Goal: Book appointment/travel/reservation

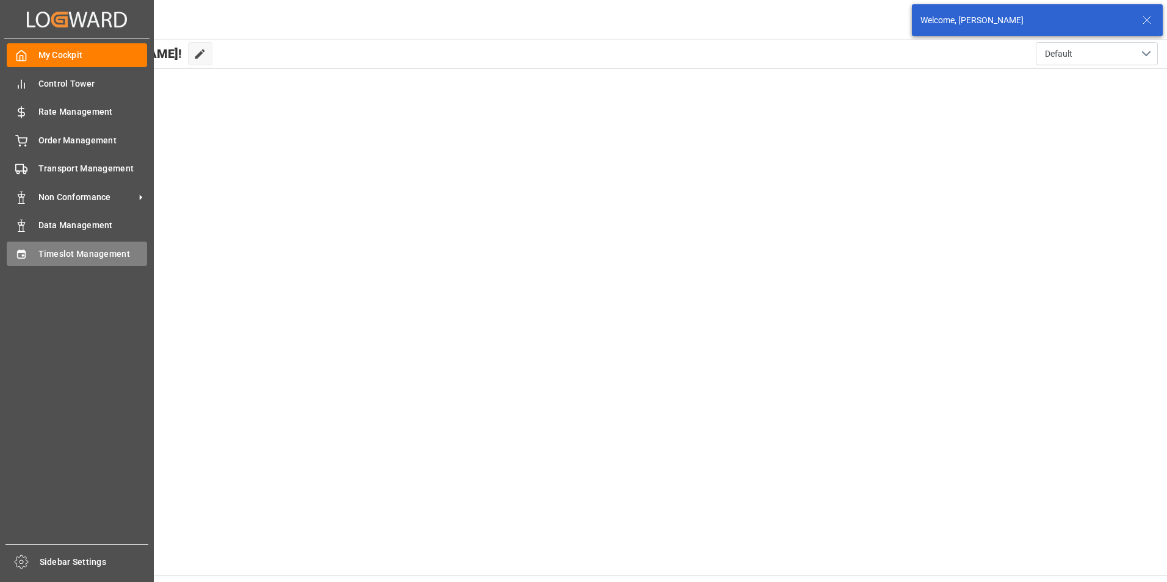
click at [25, 248] on icon at bounding box center [21, 254] width 12 height 12
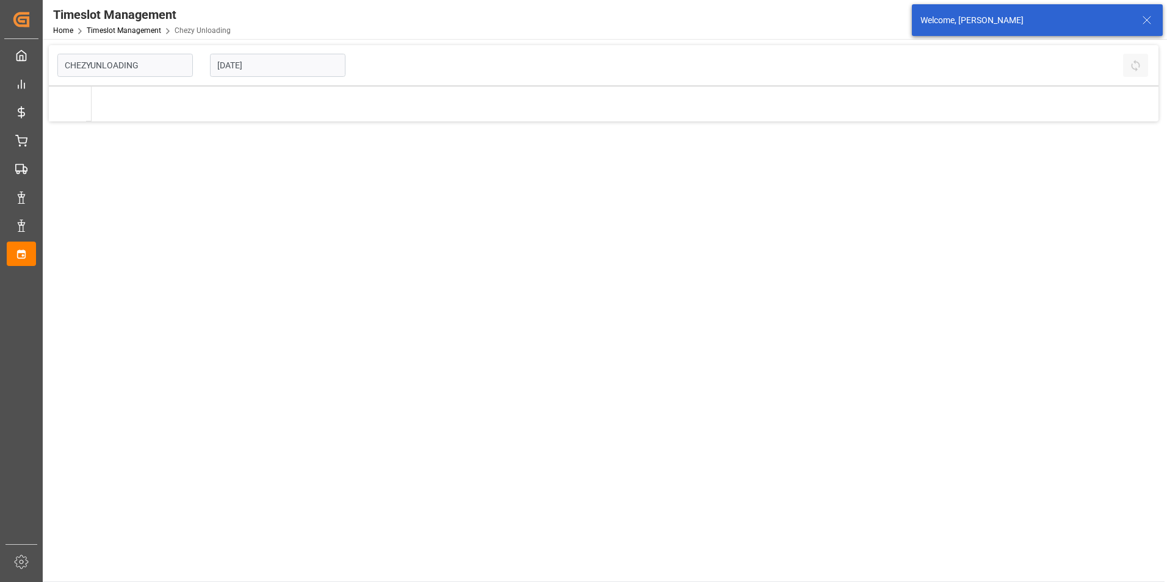
type input "Chezy Unloading"
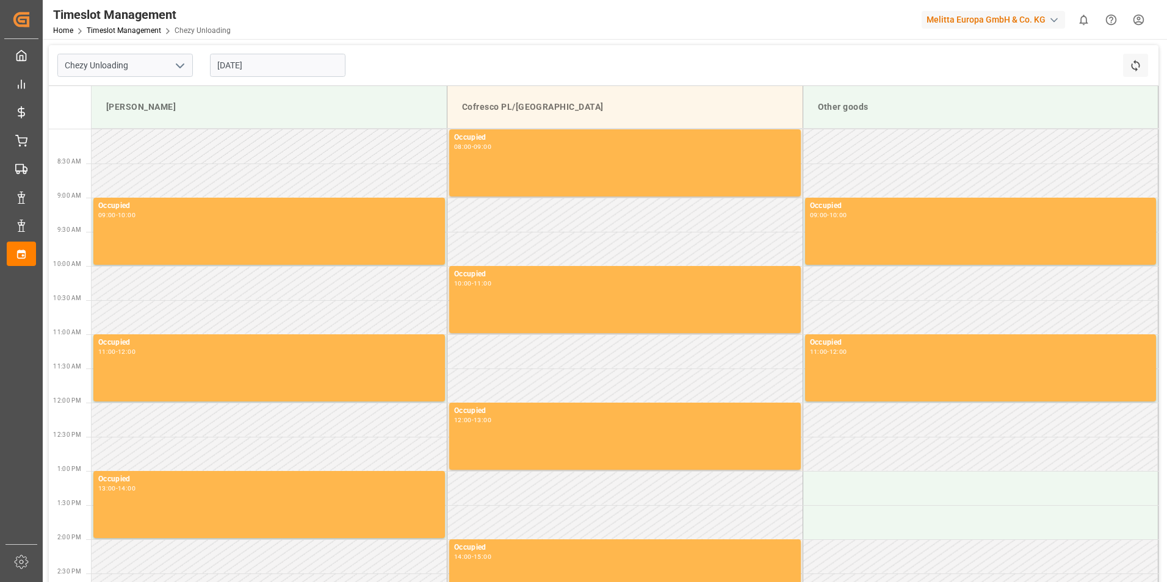
click at [283, 64] on input "[DATE]" at bounding box center [278, 65] width 136 height 23
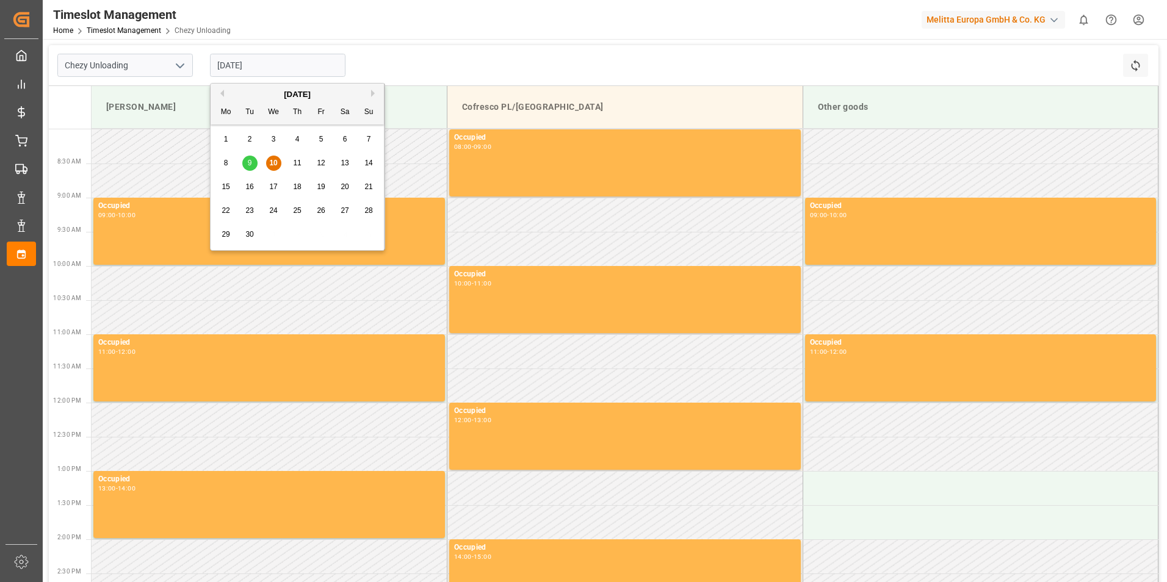
click at [226, 188] on span "15" at bounding box center [226, 187] width 8 height 9
type input "[DATE]"
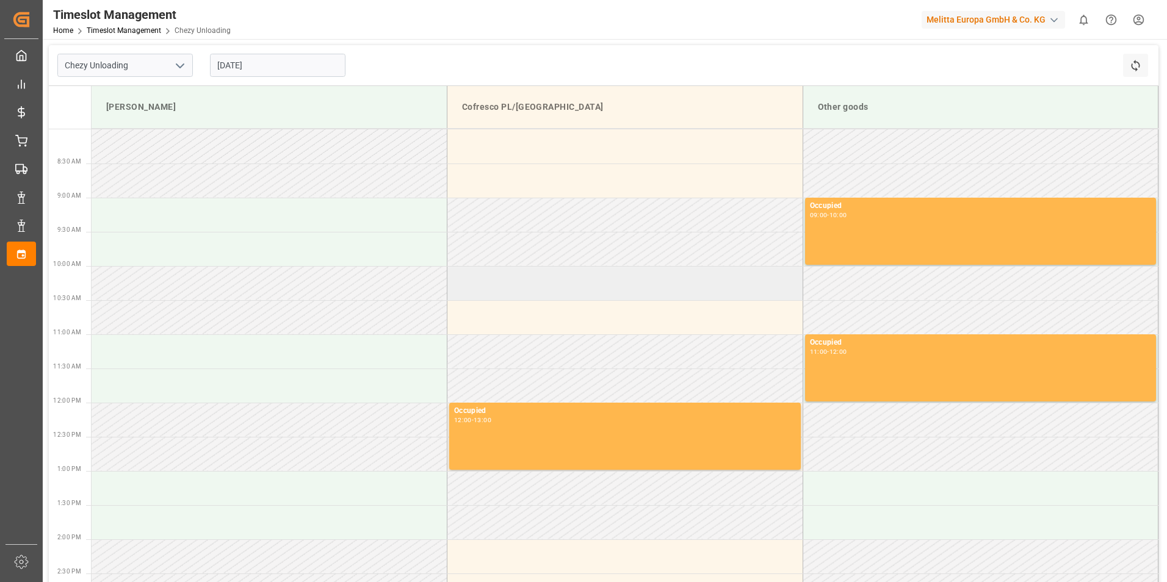
click at [468, 293] on td at bounding box center [625, 283] width 356 height 34
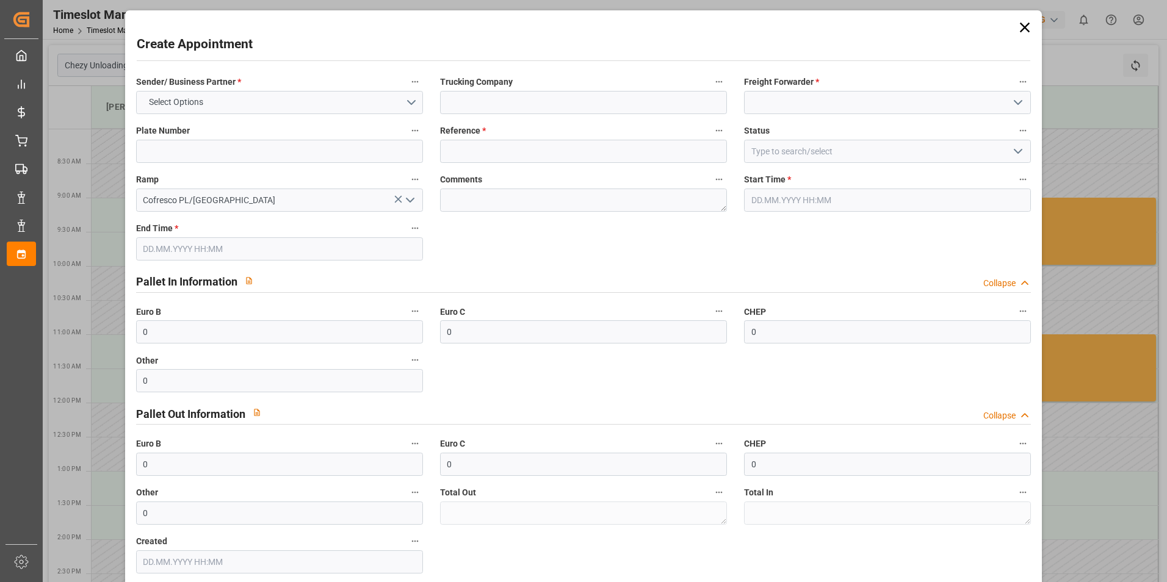
type input "[DATE] 10:00"
type input "[DATE] 11:00"
click at [250, 97] on button "Select Options" at bounding box center [279, 102] width 287 height 23
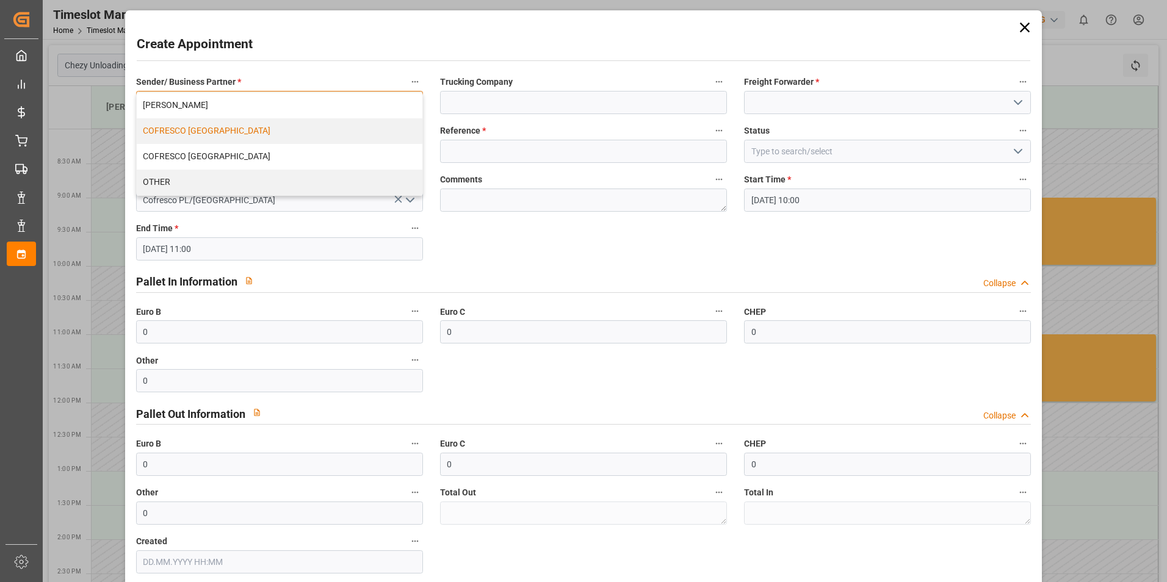
click at [220, 133] on div "COFRESCO [GEOGRAPHIC_DATA]" at bounding box center [280, 131] width 286 height 26
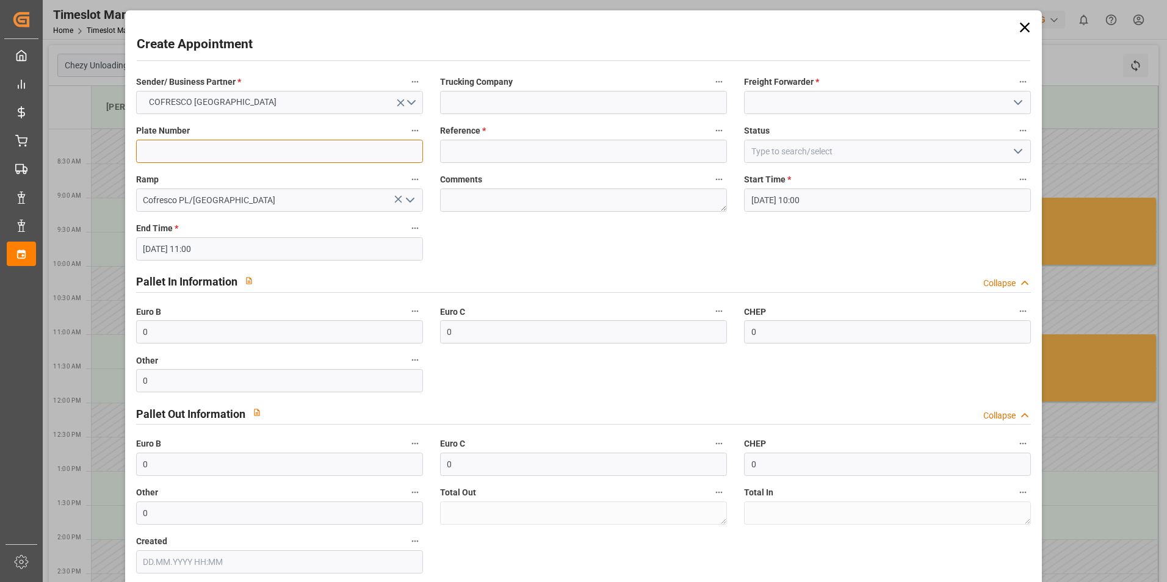
click at [201, 156] on input at bounding box center [279, 151] width 287 height 23
click at [197, 145] on input "489" at bounding box center [279, 151] width 287 height 23
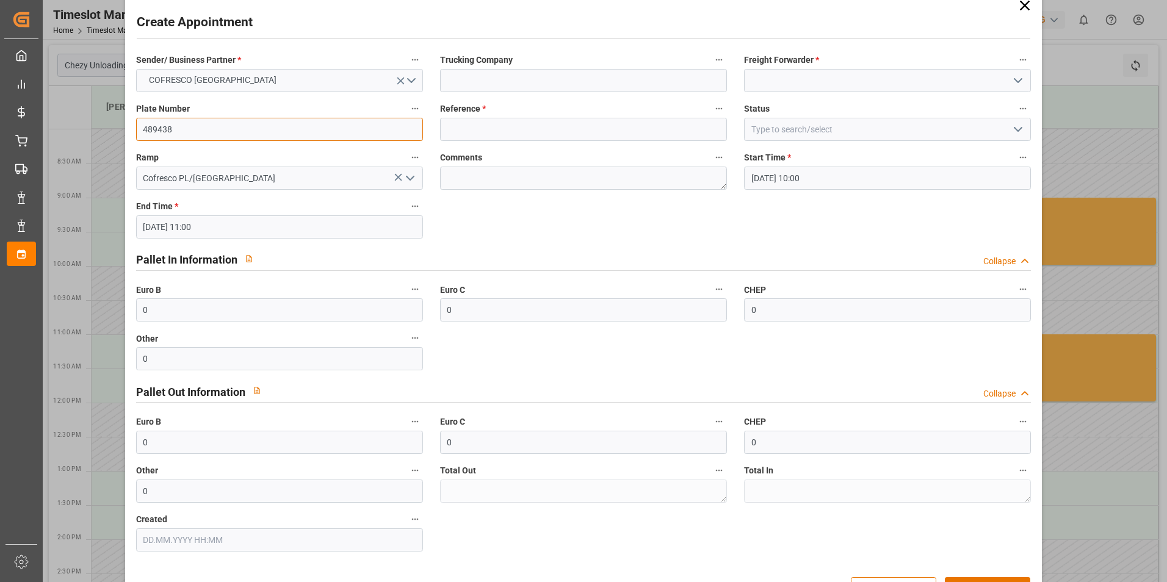
scroll to position [61, 0]
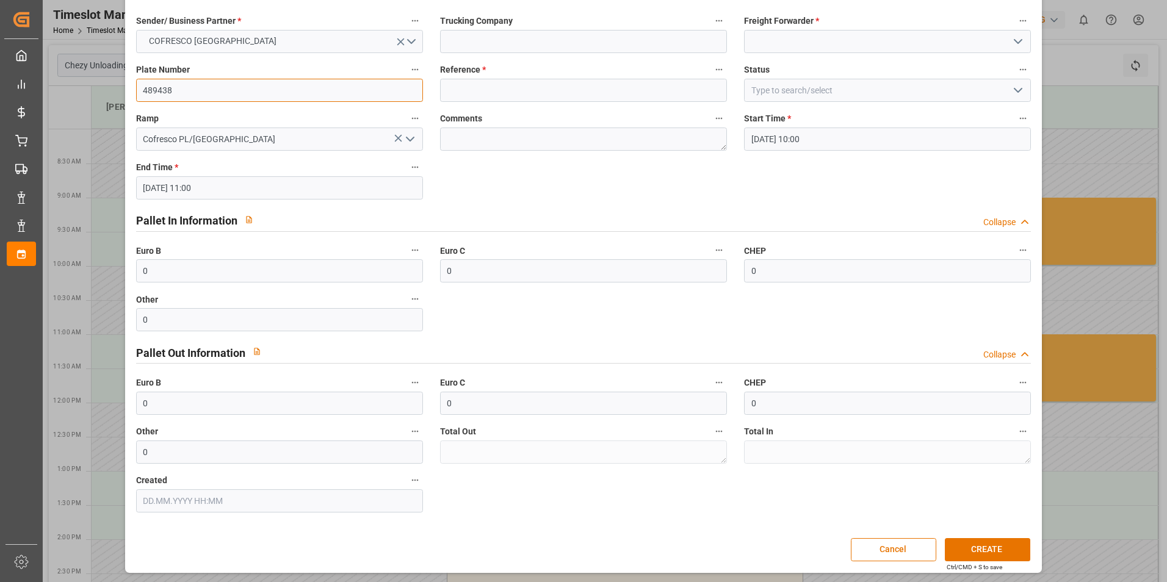
type input "489438"
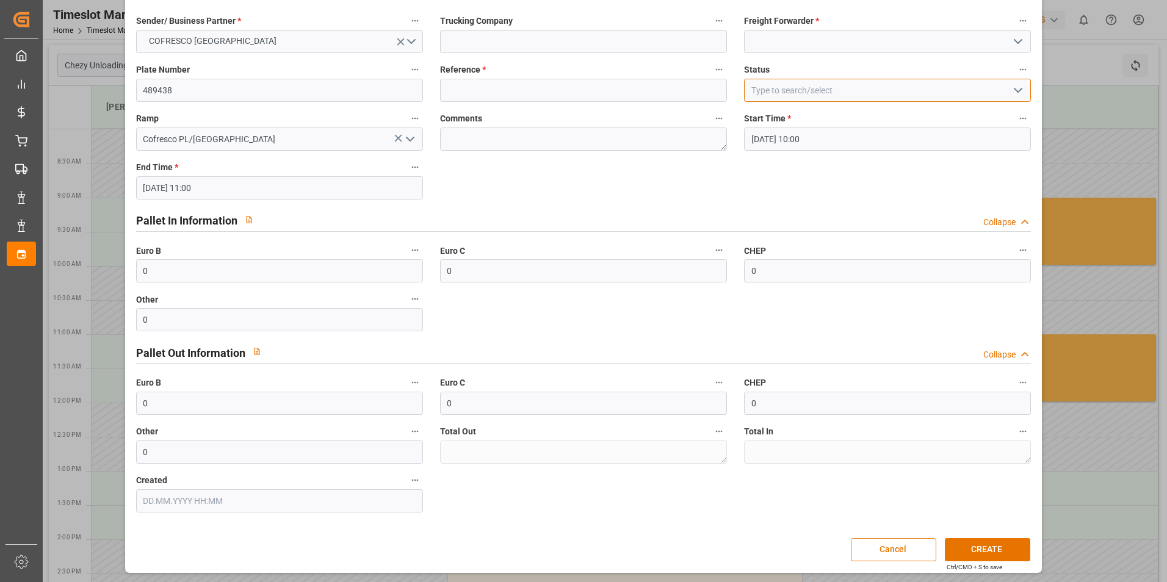
click at [822, 93] on input at bounding box center [887, 90] width 287 height 23
click at [1013, 90] on icon "open menu" at bounding box center [1018, 90] width 15 height 15
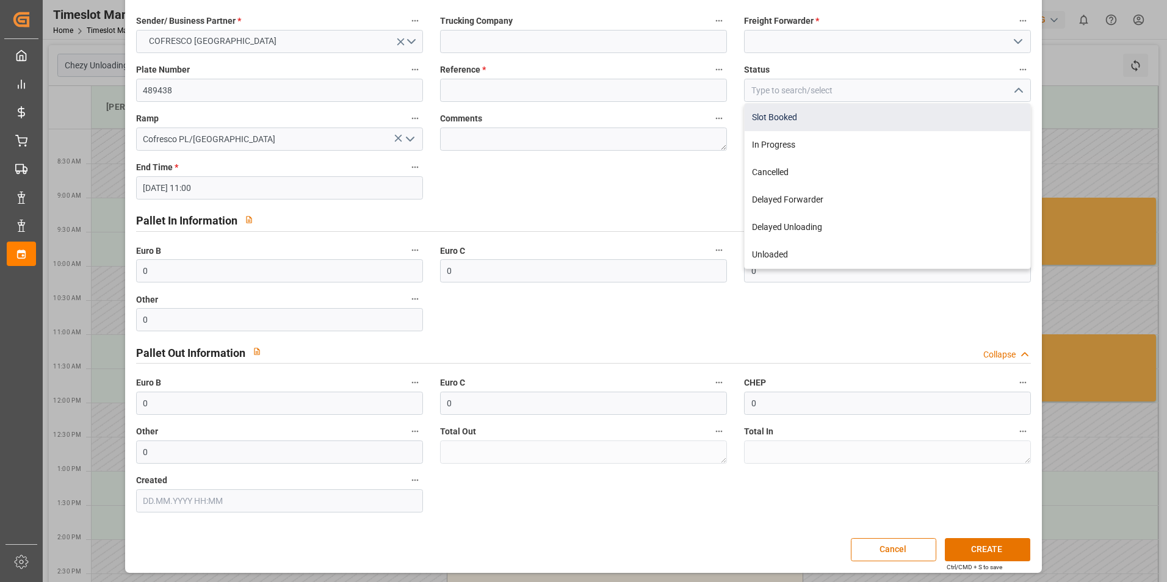
click at [785, 115] on div "Slot Booked" at bounding box center [888, 117] width 286 height 27
type input "Slot Booked"
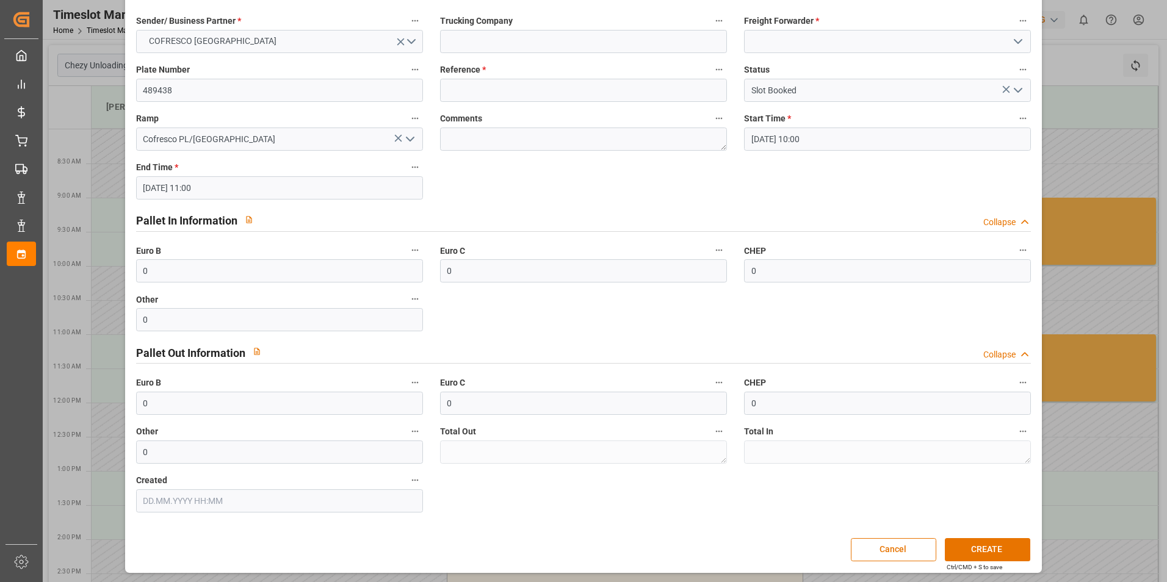
click at [1013, 40] on icon "open menu" at bounding box center [1018, 41] width 15 height 15
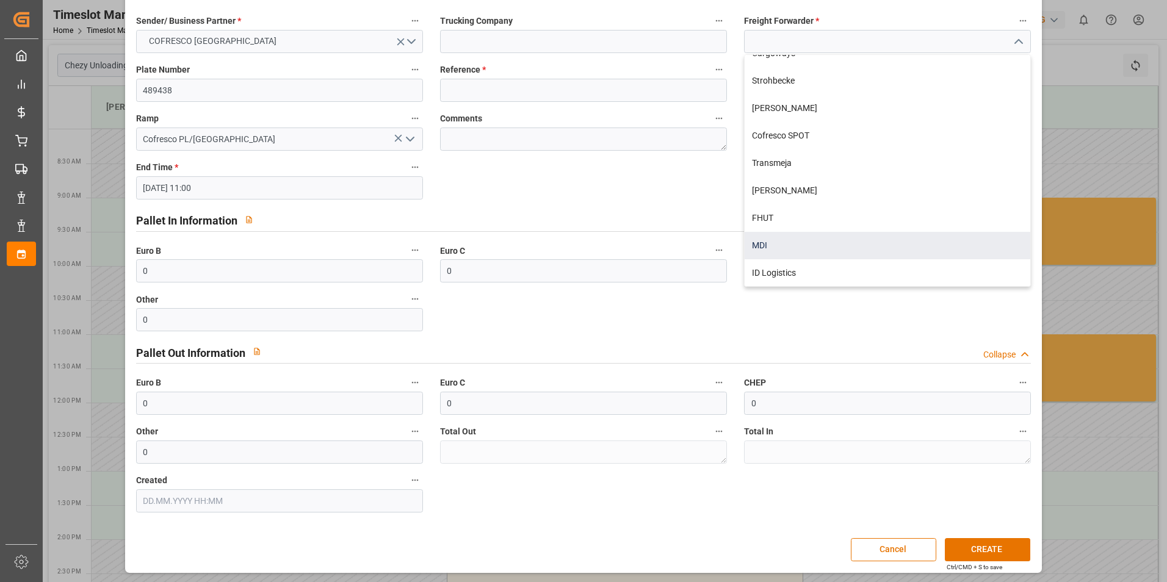
scroll to position [62, 0]
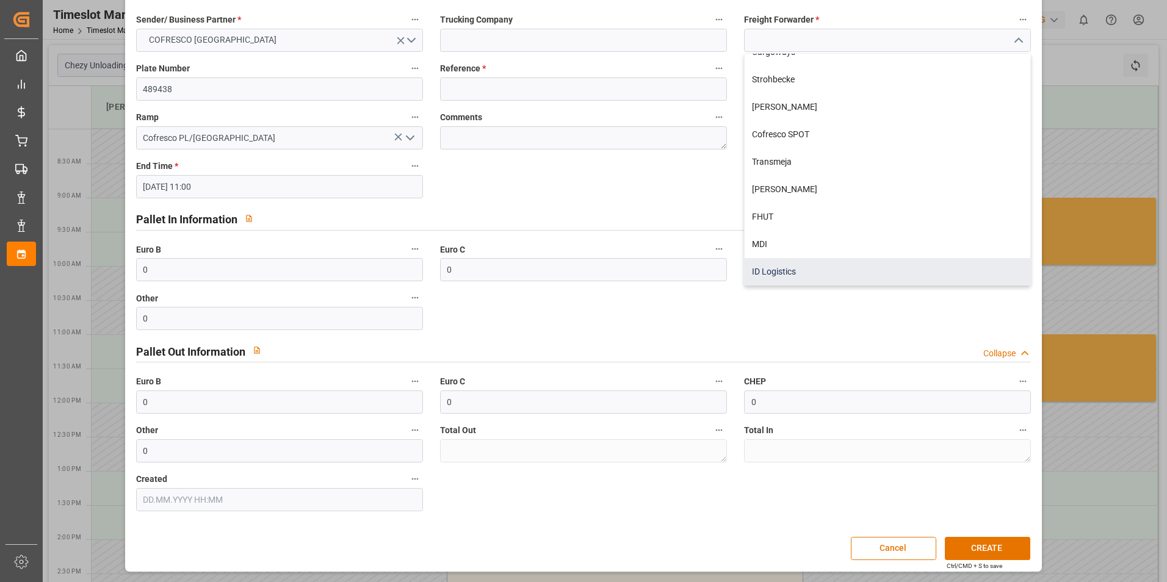
click at [802, 269] on div "ID Logistics" at bounding box center [888, 271] width 286 height 27
type input "ID Logistics"
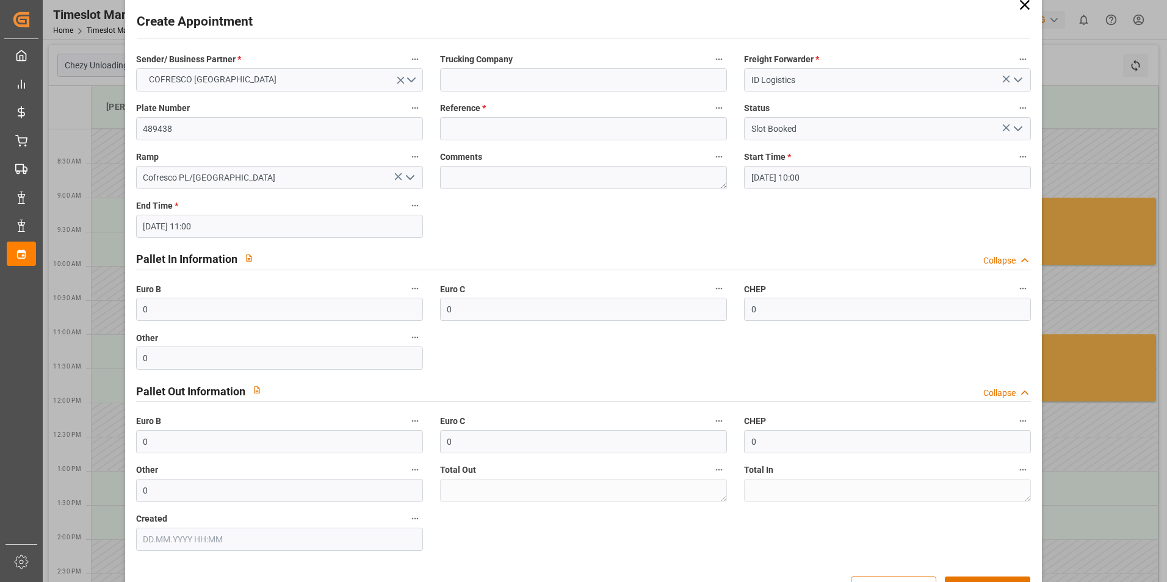
scroll to position [1, 0]
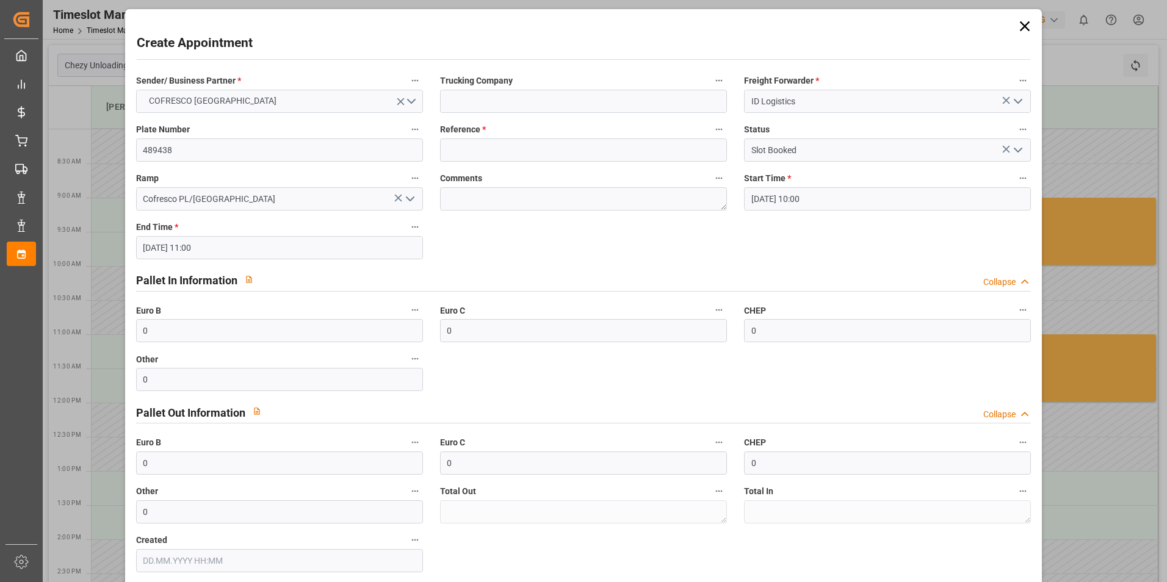
click at [1013, 98] on icon "open menu" at bounding box center [1018, 101] width 15 height 15
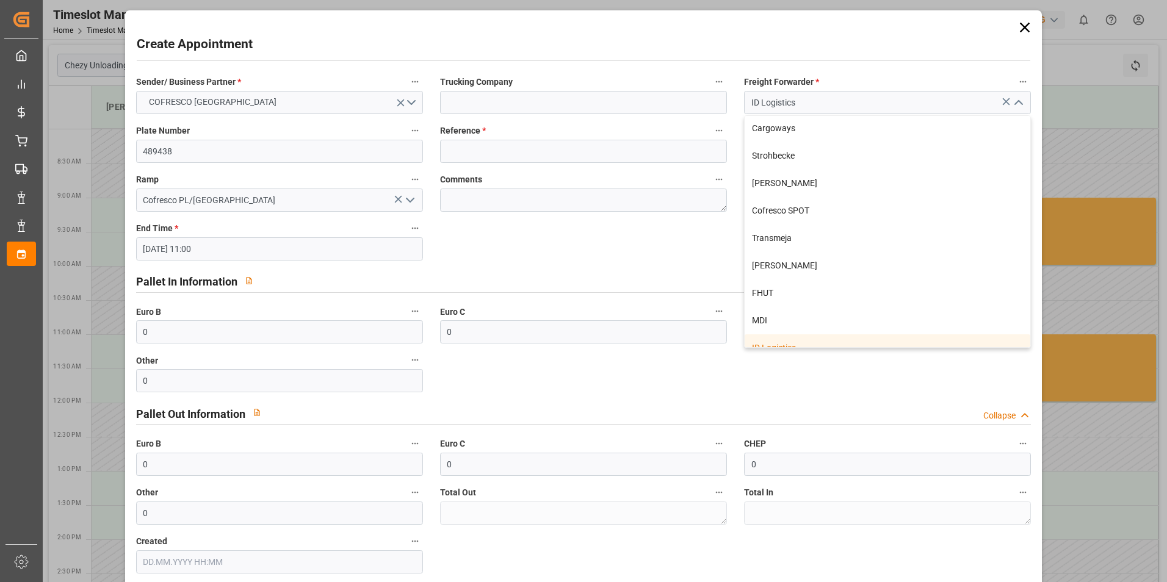
scroll to position [345, 0]
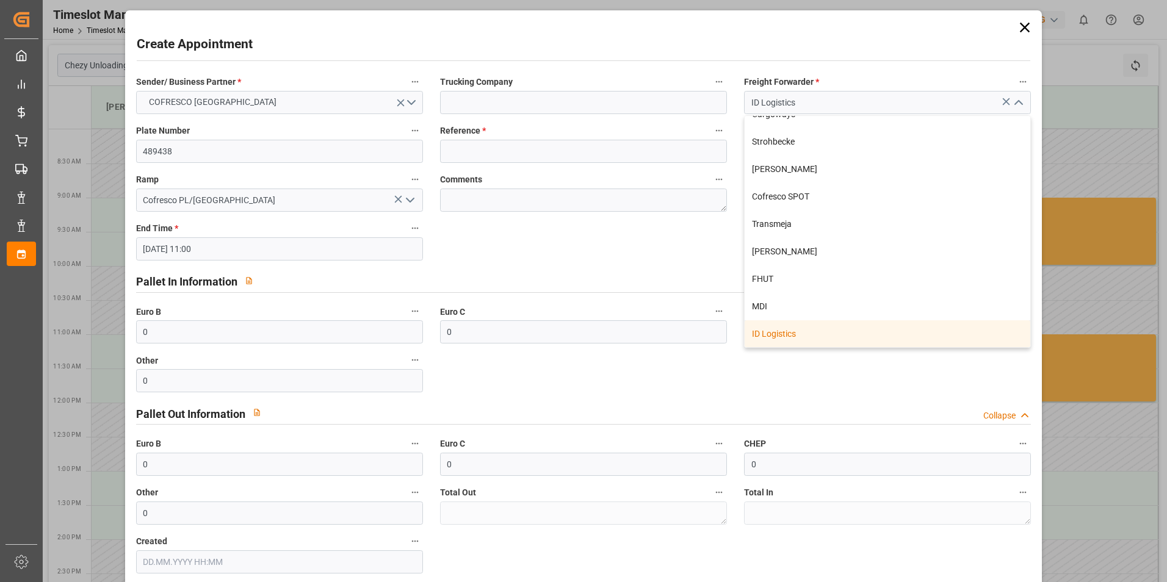
click at [795, 335] on div "ID Logistics" at bounding box center [888, 334] width 286 height 27
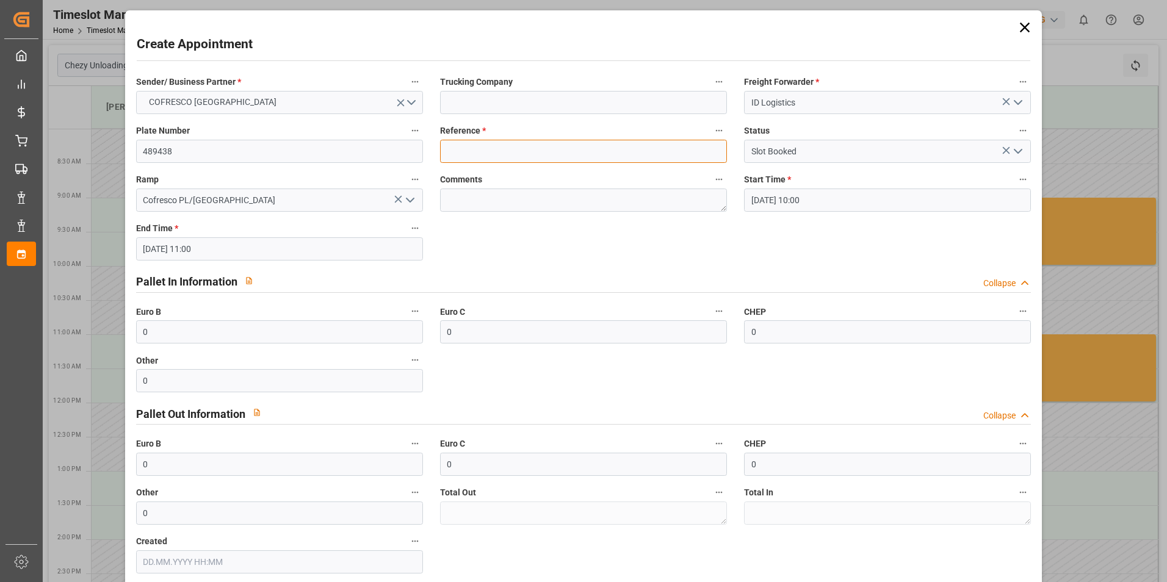
click at [534, 141] on input at bounding box center [583, 151] width 287 height 23
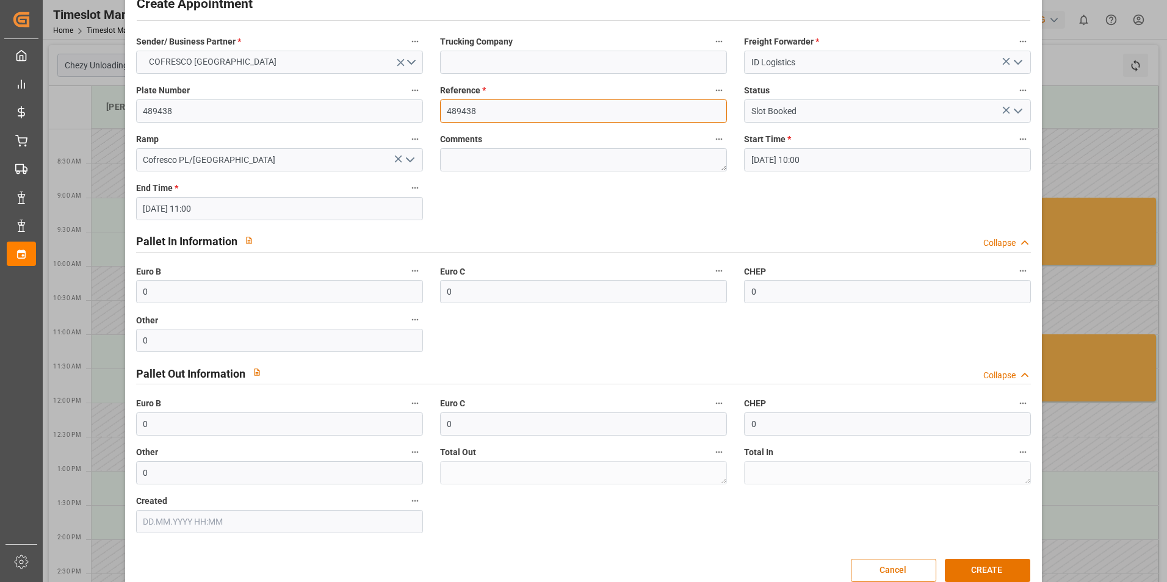
scroll to position [61, 0]
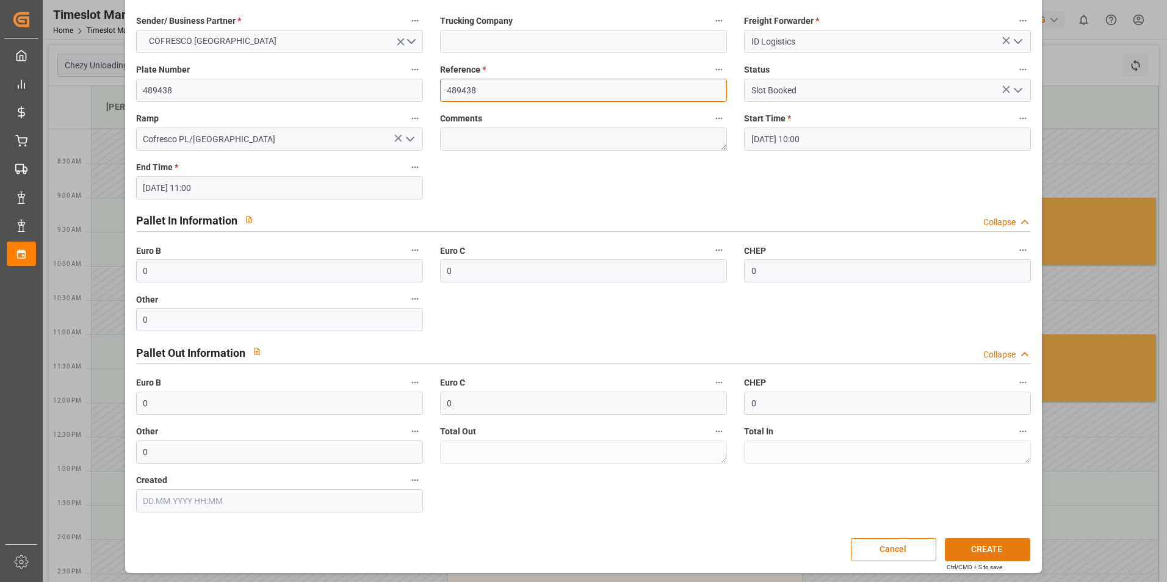
type input "489438"
click at [981, 549] on button "CREATE" at bounding box center [987, 549] width 85 height 23
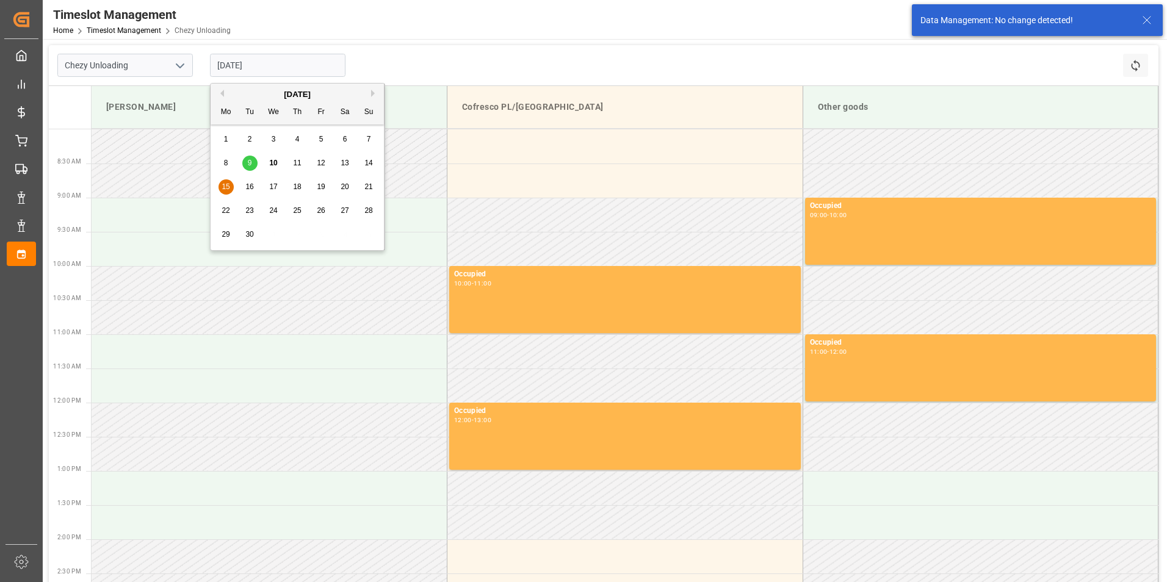
click at [251, 62] on input "[DATE]" at bounding box center [278, 65] width 136 height 23
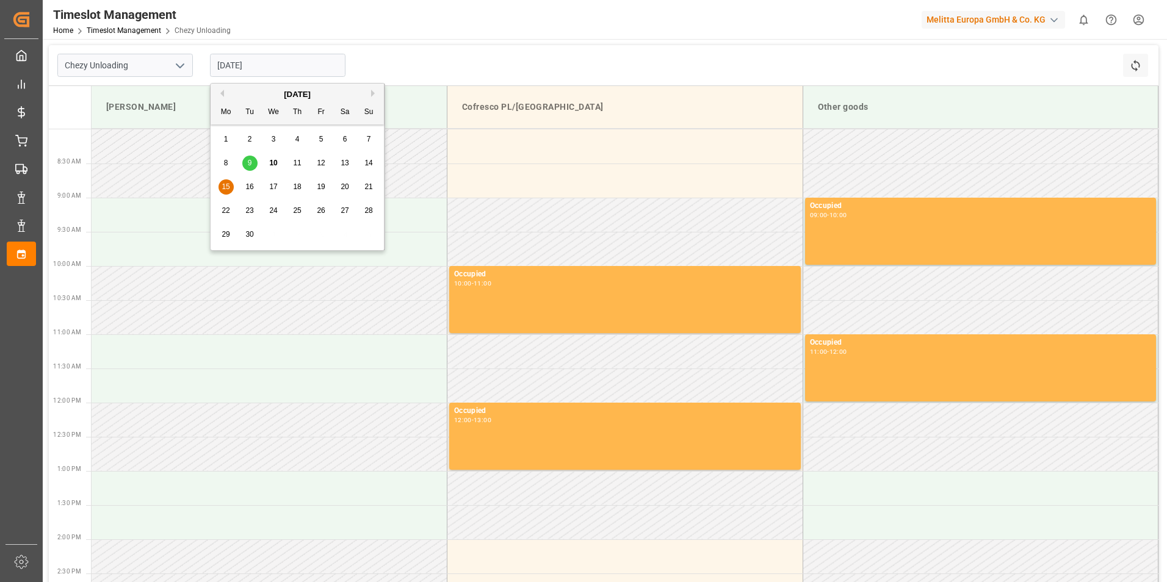
click at [267, 186] on div "17" at bounding box center [273, 187] width 15 height 15
type input "[DATE]"
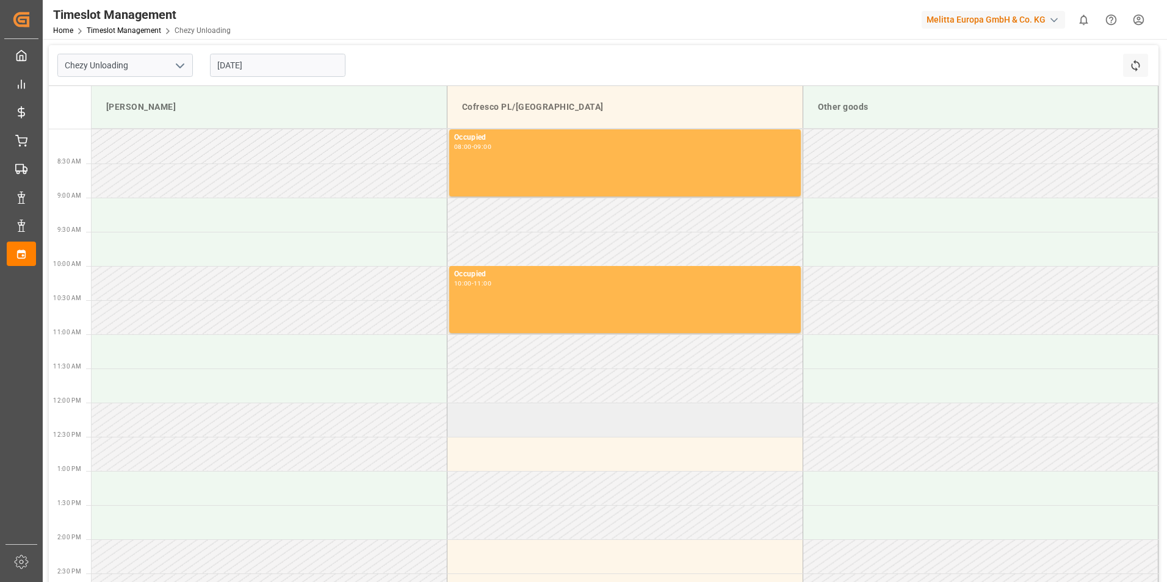
click at [545, 426] on td at bounding box center [625, 420] width 356 height 34
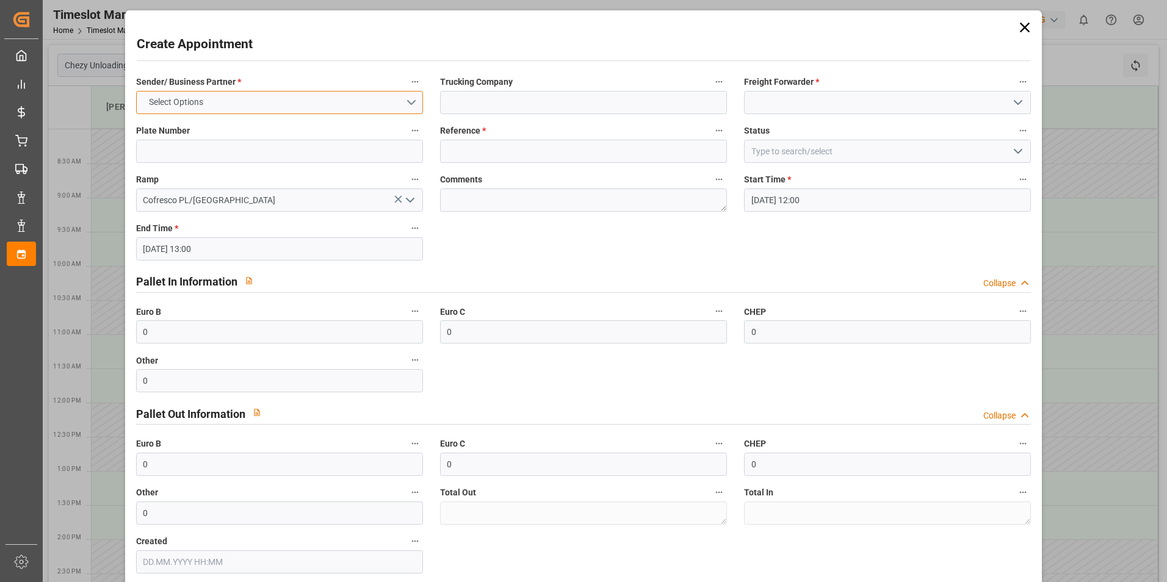
click at [234, 100] on button "Select Options" at bounding box center [279, 102] width 287 height 23
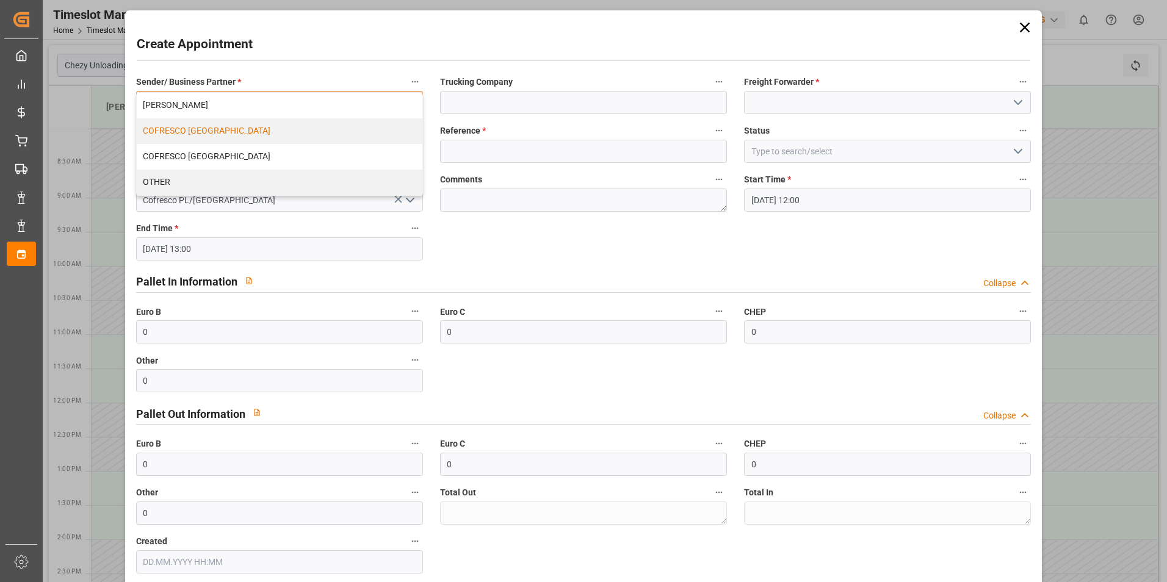
click at [222, 130] on div "COFRESCO [GEOGRAPHIC_DATA]" at bounding box center [280, 131] width 286 height 26
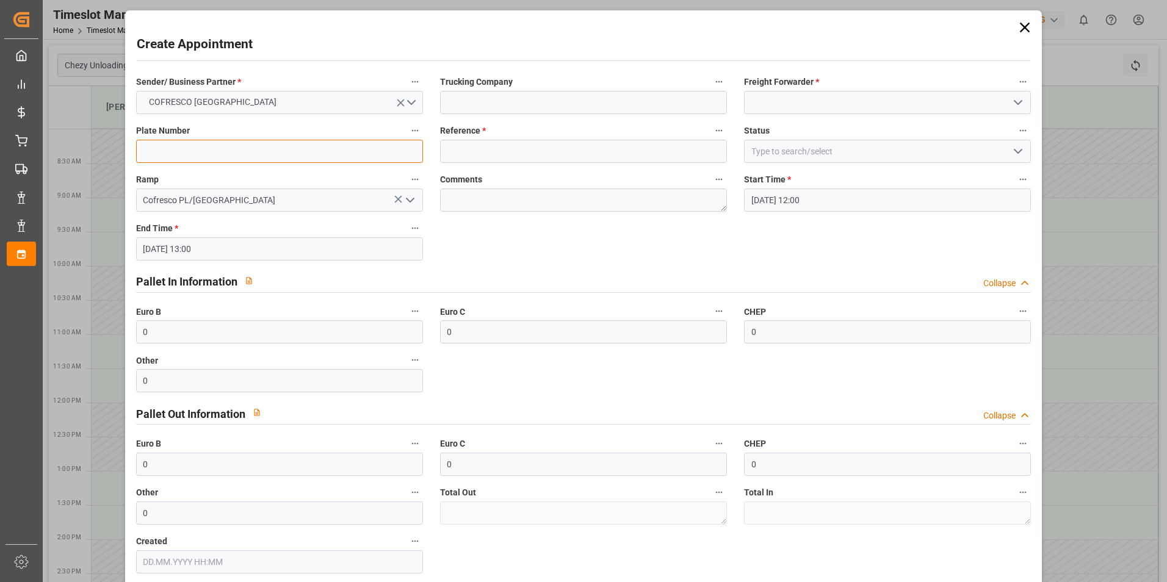
click at [196, 150] on input at bounding box center [279, 151] width 287 height 23
paste input "489538"
type input "489538"
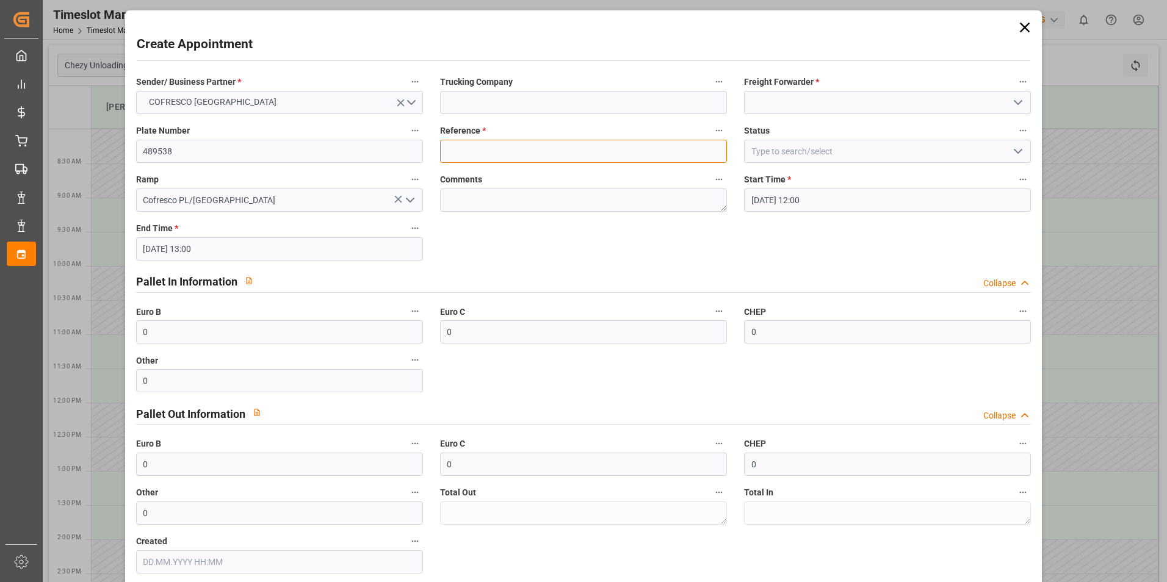
click at [515, 151] on input at bounding box center [583, 151] width 287 height 23
paste input "489538"
type input "489538"
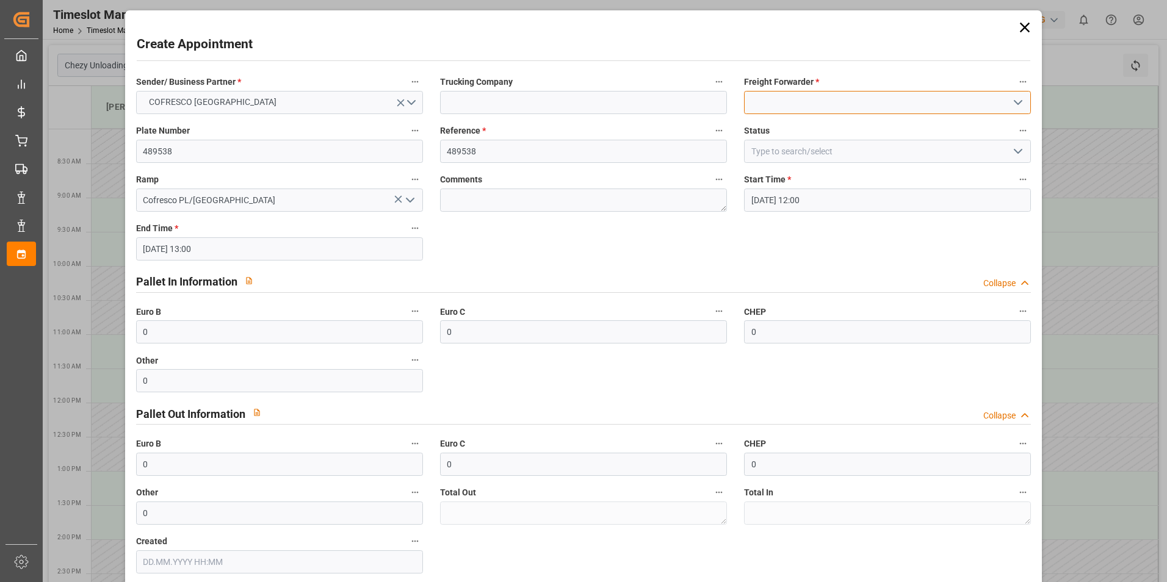
click at [913, 101] on input at bounding box center [887, 102] width 287 height 23
click at [1015, 100] on icon "open menu" at bounding box center [1018, 102] width 15 height 15
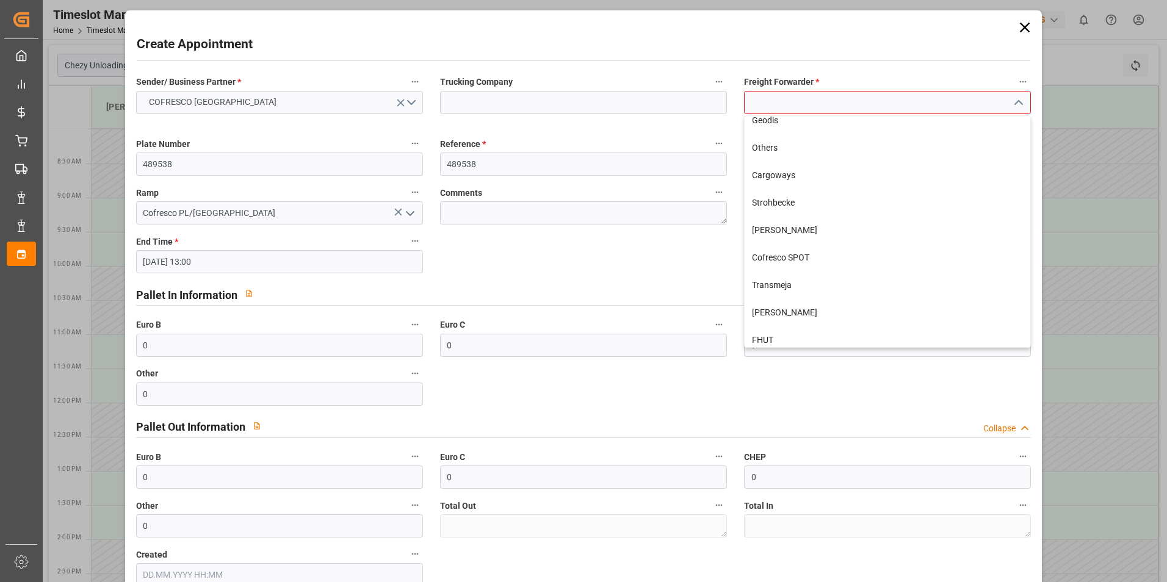
scroll to position [345, 0]
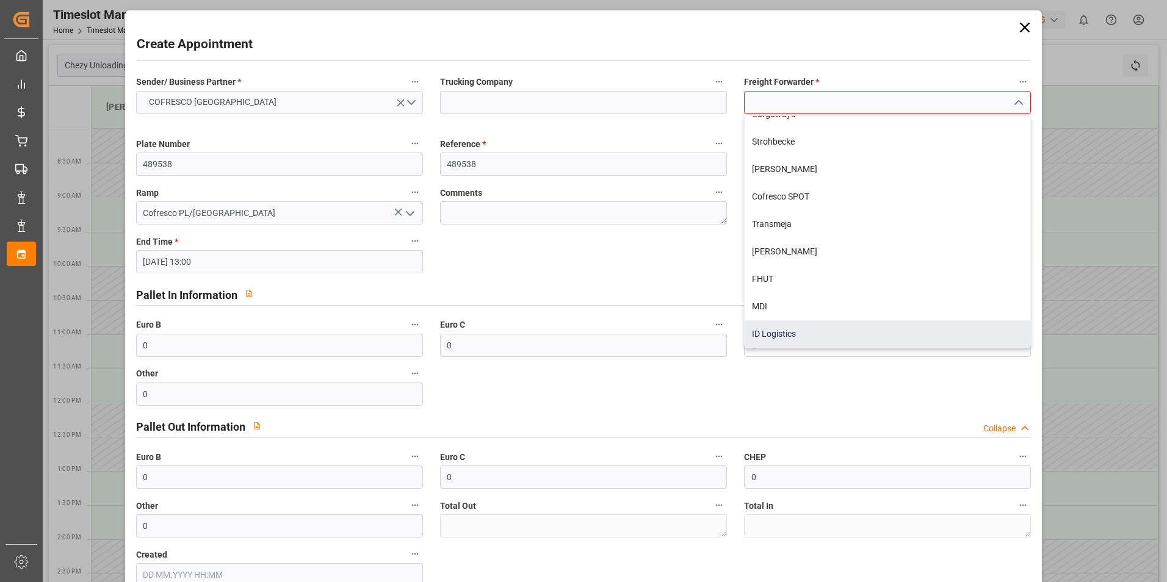
click at [782, 326] on div "ID Logistics" at bounding box center [888, 334] width 286 height 27
type input "ID Logistics"
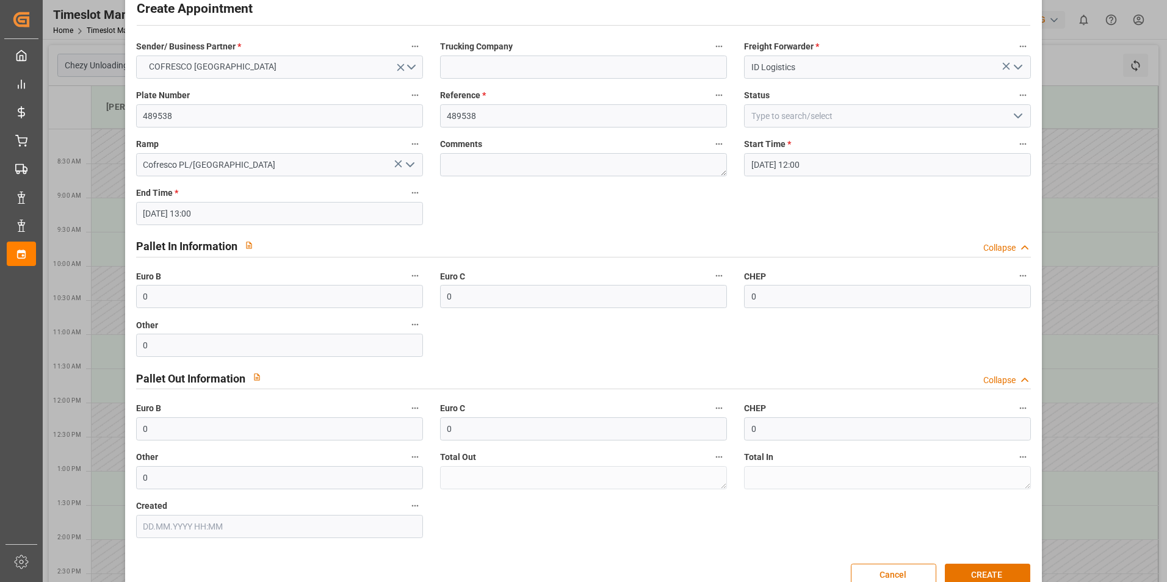
scroll to position [62, 0]
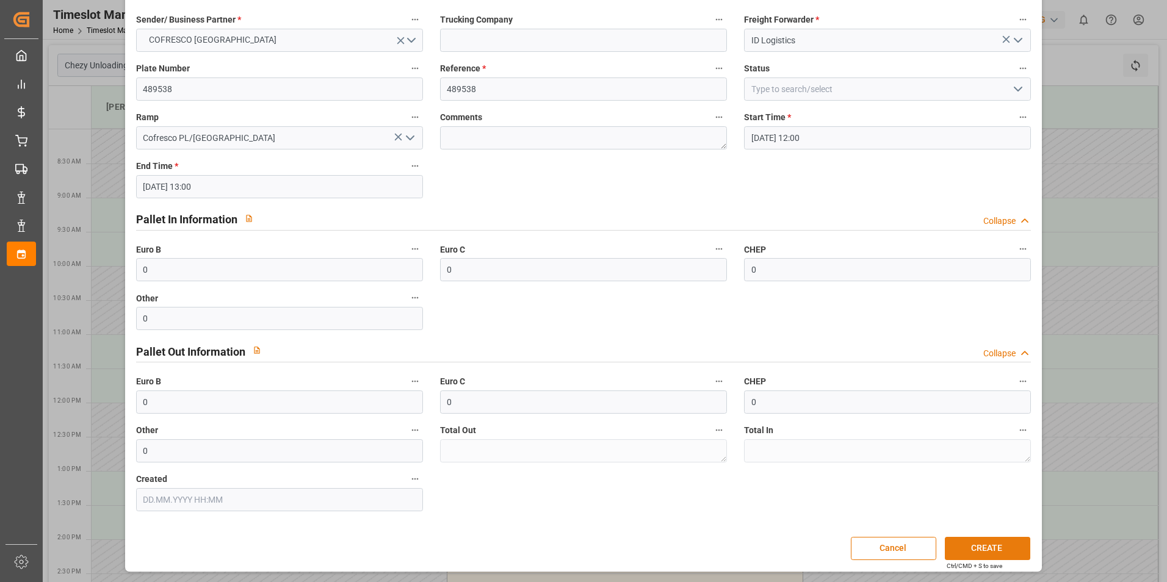
click at [976, 545] on button "CREATE" at bounding box center [987, 548] width 85 height 23
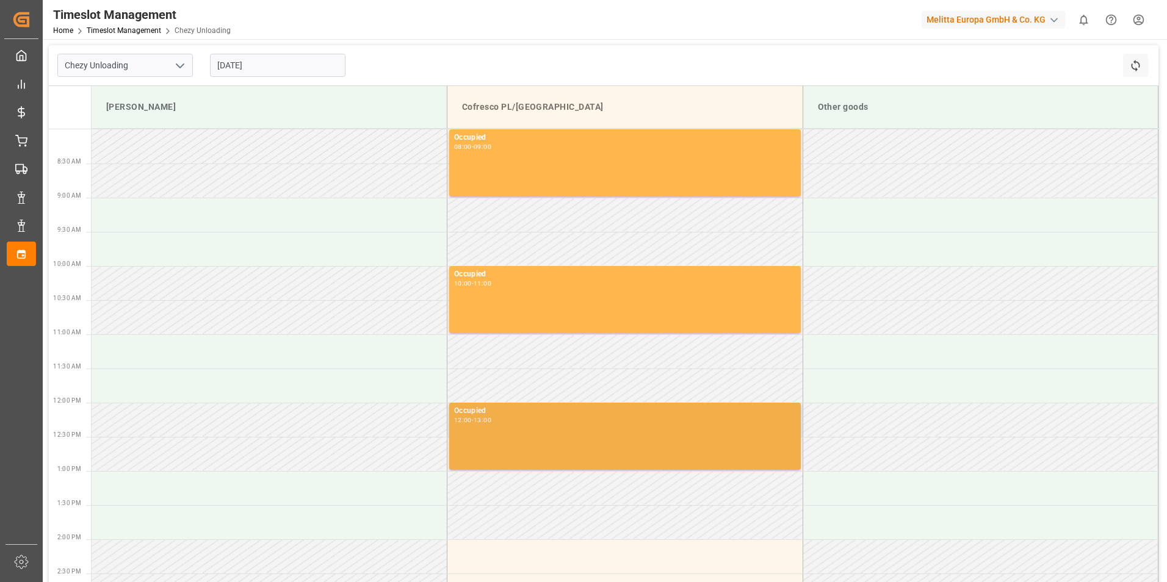
click at [528, 437] on div "Occupied 12:00 - 13:00" at bounding box center [625, 436] width 342 height 62
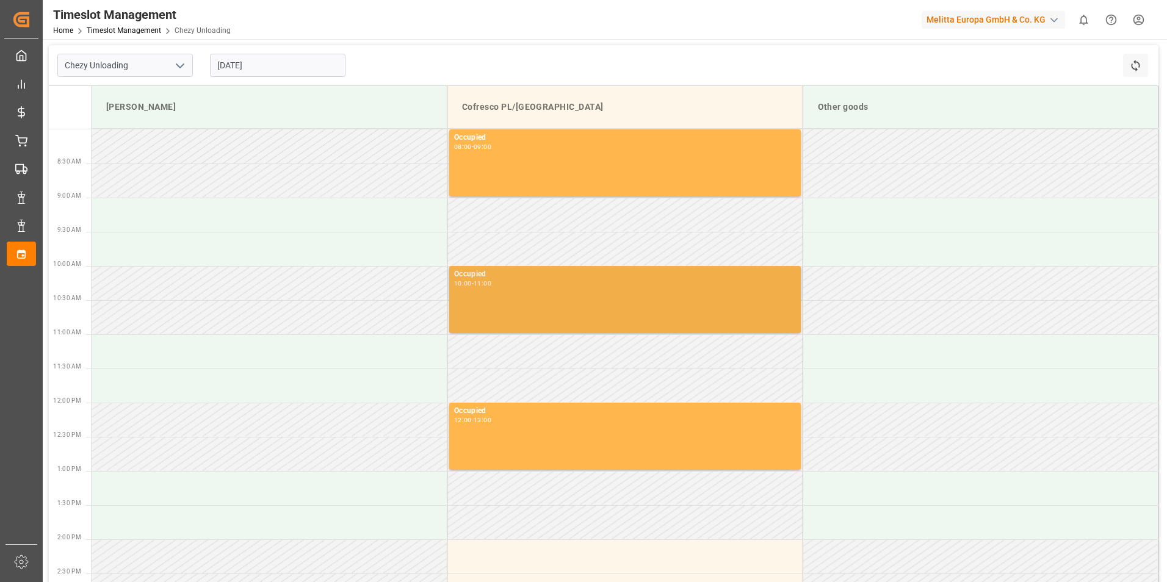
click at [523, 302] on div "Occupied 10:00 - 11:00" at bounding box center [625, 300] width 342 height 62
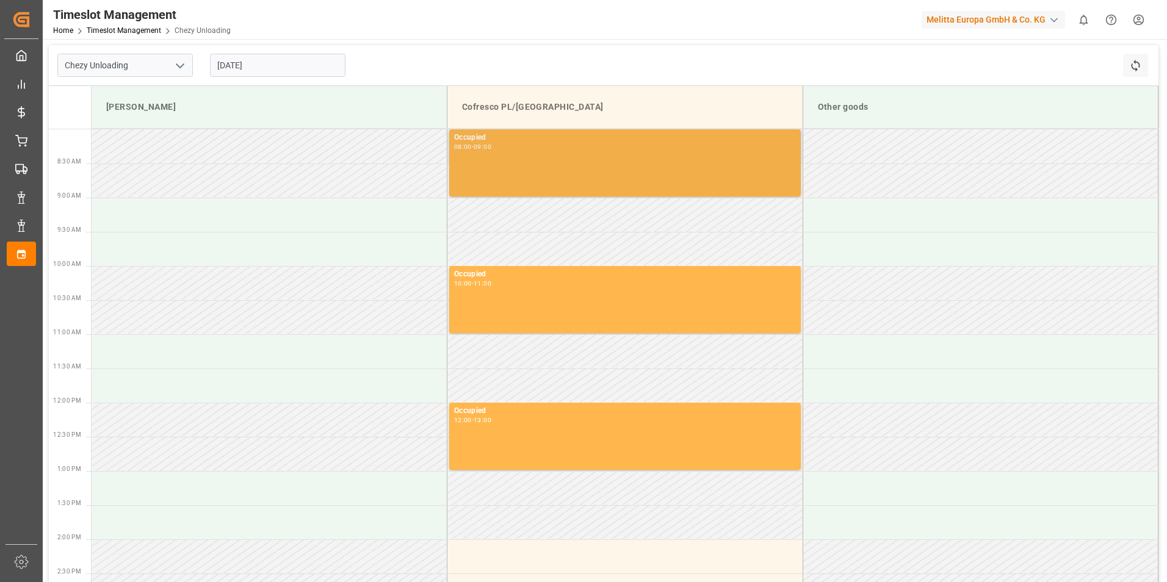
drag, startPoint x: 523, startPoint y: 302, endPoint x: 518, endPoint y: 151, distance: 150.9
click at [518, 151] on div "Occupied 08:00 - 09:00" at bounding box center [625, 163] width 342 height 62
drag, startPoint x: 518, startPoint y: 151, endPoint x: 492, endPoint y: 137, distance: 29.2
click at [492, 137] on div "Occupied 08:00 - 09:00" at bounding box center [625, 163] width 342 height 62
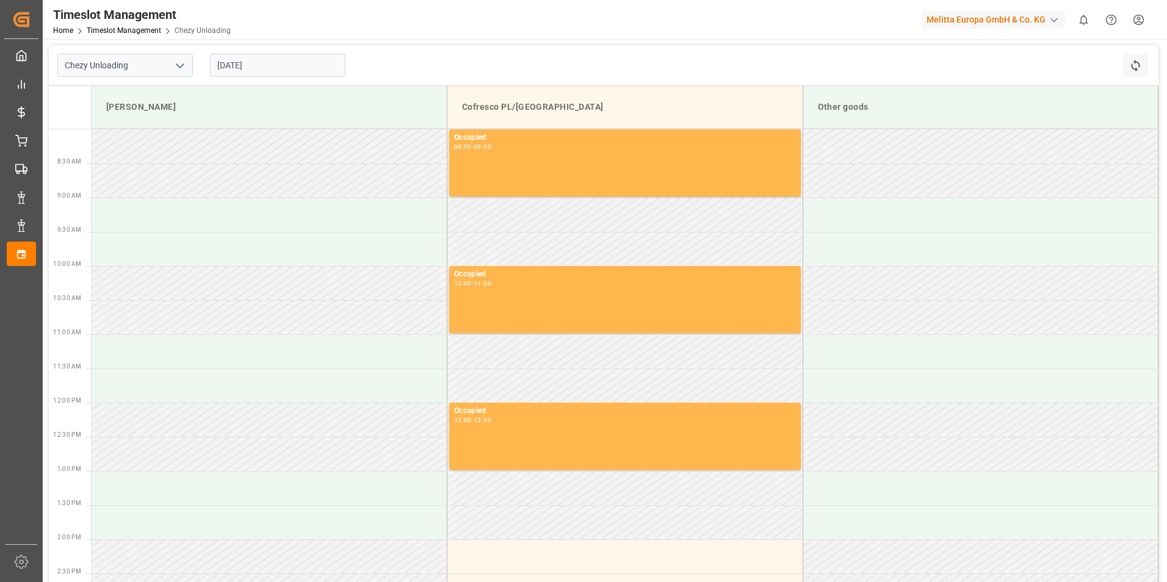
click at [272, 74] on input "[DATE]" at bounding box center [278, 65] width 136 height 23
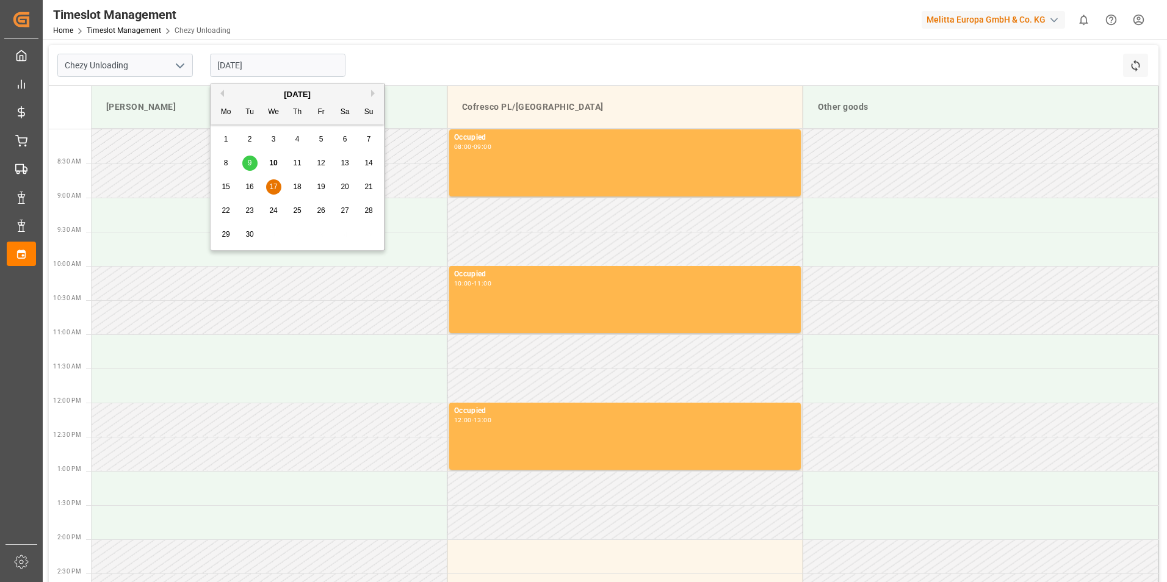
click at [225, 188] on span "15" at bounding box center [226, 187] width 8 height 9
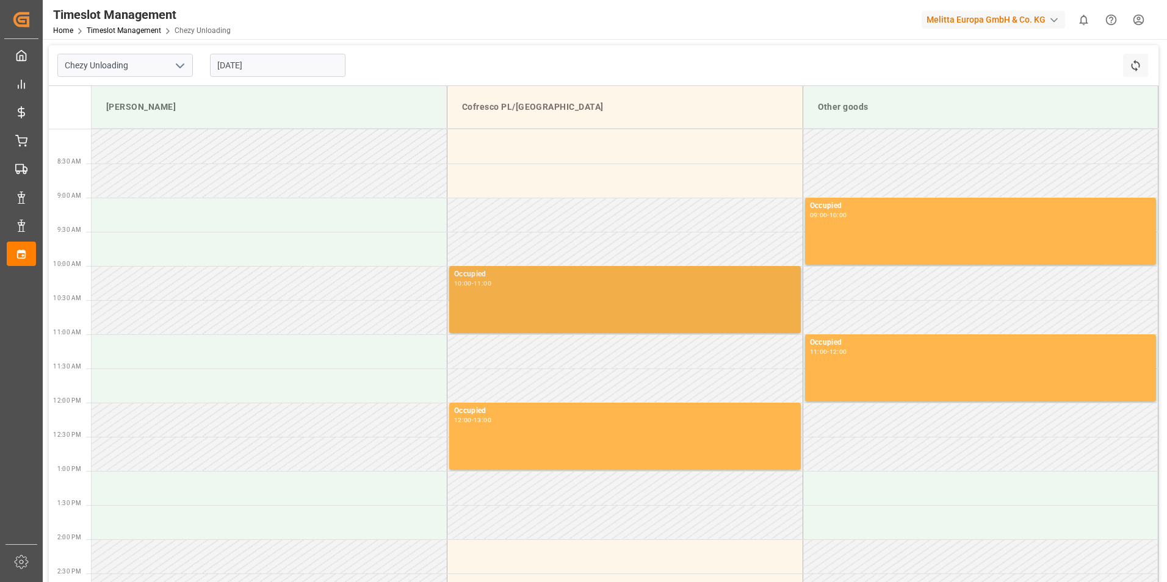
click at [500, 298] on div "Occupied 10:00 - 11:00" at bounding box center [625, 300] width 342 height 62
click at [523, 299] on div "Occupied 10:00 - 11:00" at bounding box center [625, 300] width 342 height 62
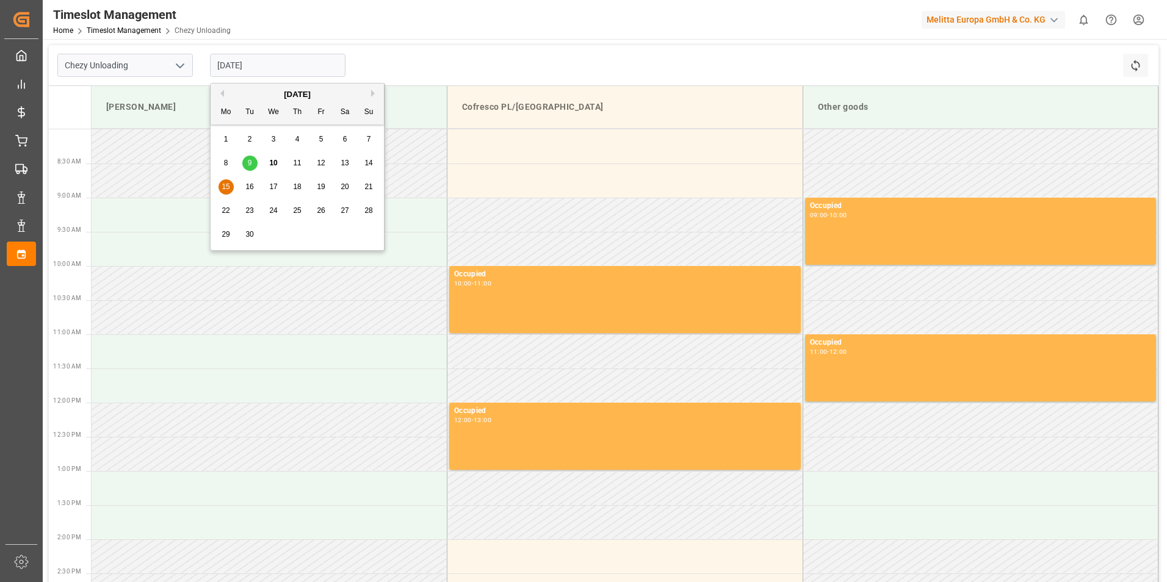
drag, startPoint x: 250, startPoint y: 56, endPoint x: 256, endPoint y: 68, distance: 14.5
click at [250, 56] on input "[DATE]" at bounding box center [278, 65] width 136 height 23
click at [276, 191] on span "17" at bounding box center [273, 187] width 8 height 9
type input "[DATE]"
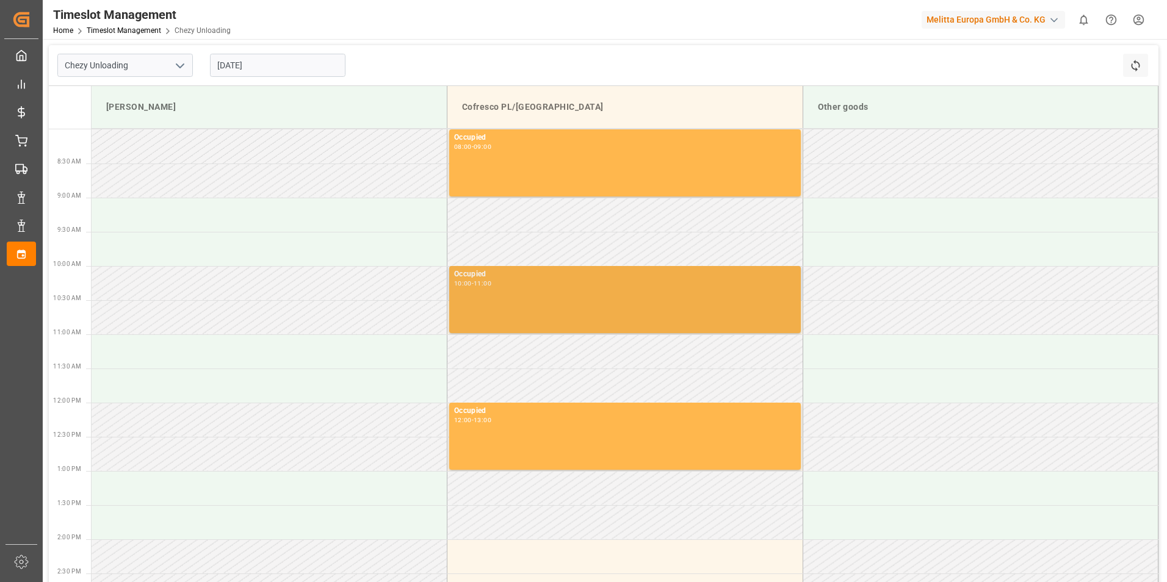
click at [612, 294] on div "Occupied 10:00 - 11:00" at bounding box center [625, 300] width 342 height 62
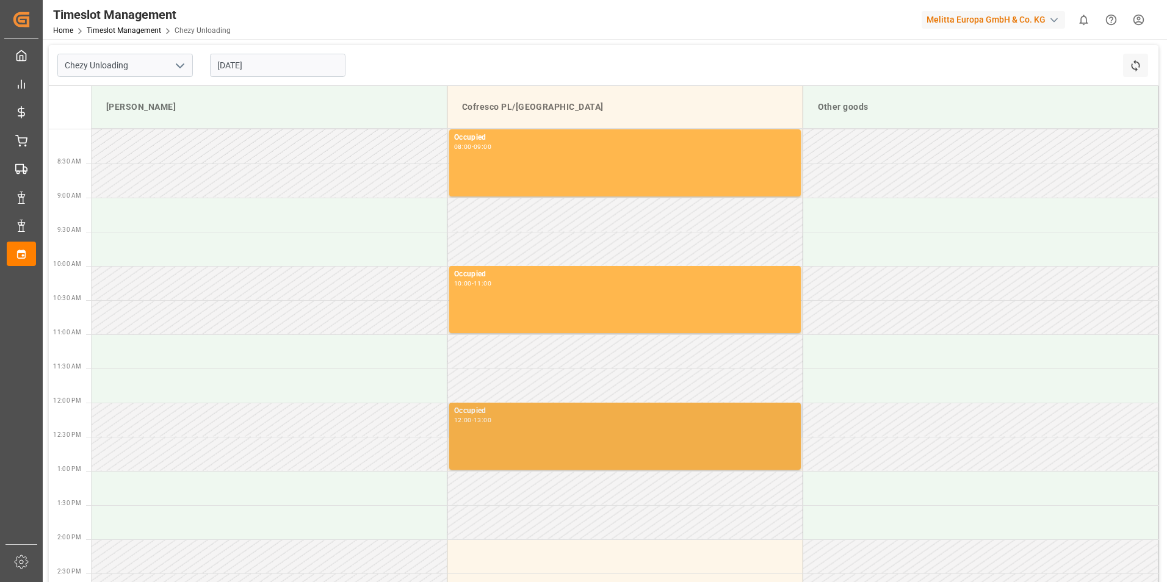
click at [518, 447] on div "Occupied 12:00 - 13:00" at bounding box center [625, 436] width 342 height 62
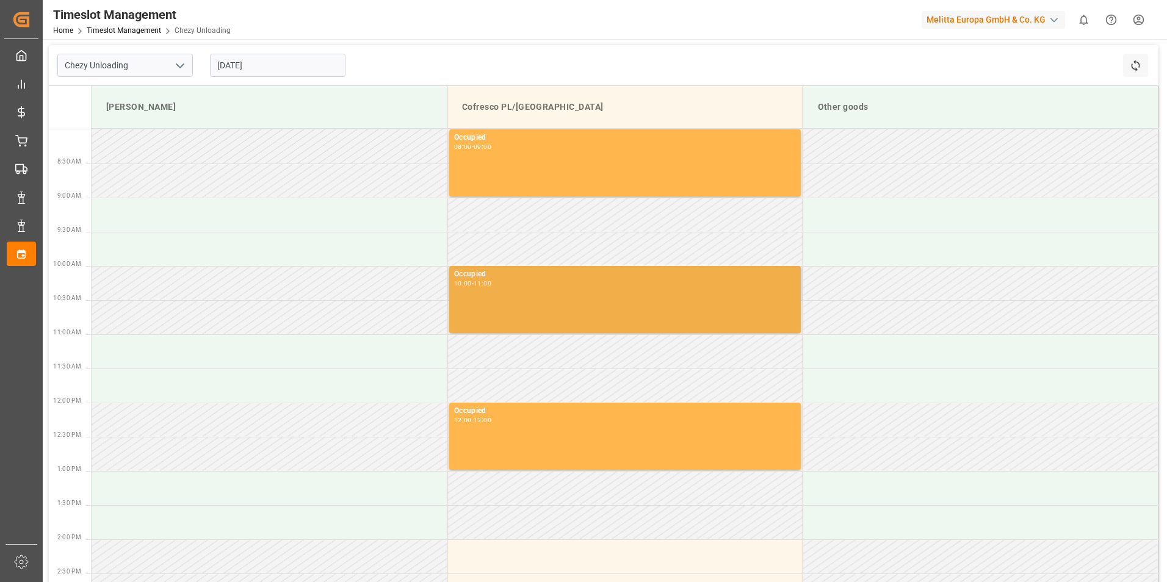
drag, startPoint x: 518, startPoint y: 447, endPoint x: 510, endPoint y: 292, distance: 155.3
click at [501, 300] on div "Occupied 10:00 - 11:00" at bounding box center [625, 300] width 342 height 62
